Goal: Ask a question

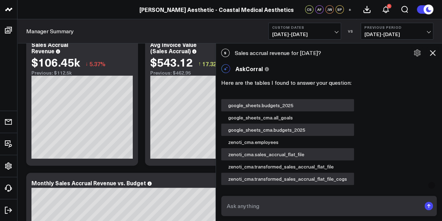
scroll to position [538, 0]
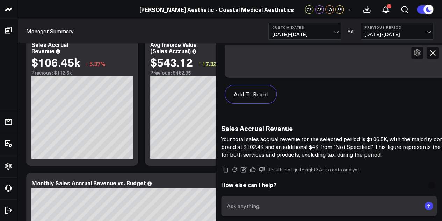
click at [303, 208] on textarea at bounding box center [323, 205] width 196 height 13
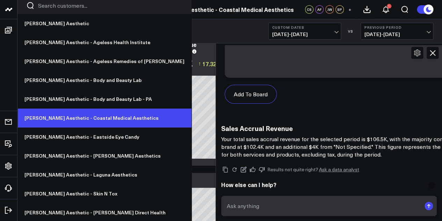
scroll to position [3, 0]
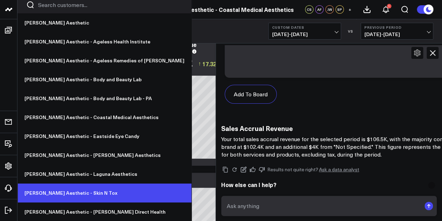
click at [78, 192] on link "[PERSON_NAME] Aesthetic - Skin N Tox" at bounding box center [104, 192] width 174 height 19
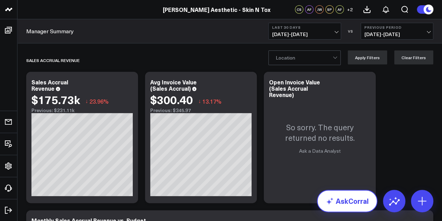
click at [354, 201] on link "AskCorral" at bounding box center [347, 200] width 60 height 22
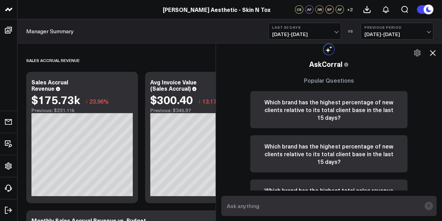
click at [345, 204] on textarea at bounding box center [323, 205] width 196 height 13
type textarea "July 2025 sales accrual"
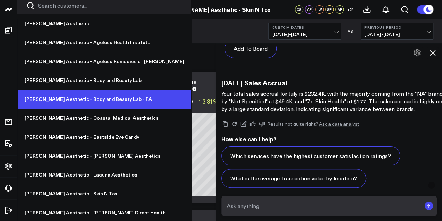
scroll to position [3, 0]
